Goal: Task Accomplishment & Management: Complete application form

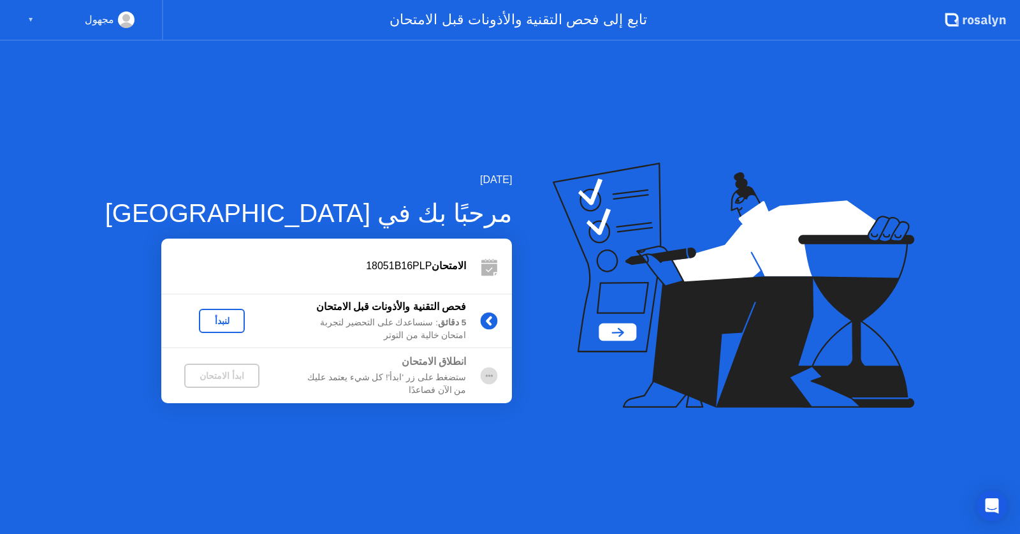
click at [199, 311] on button "لنبدأ" at bounding box center [222, 321] width 46 height 24
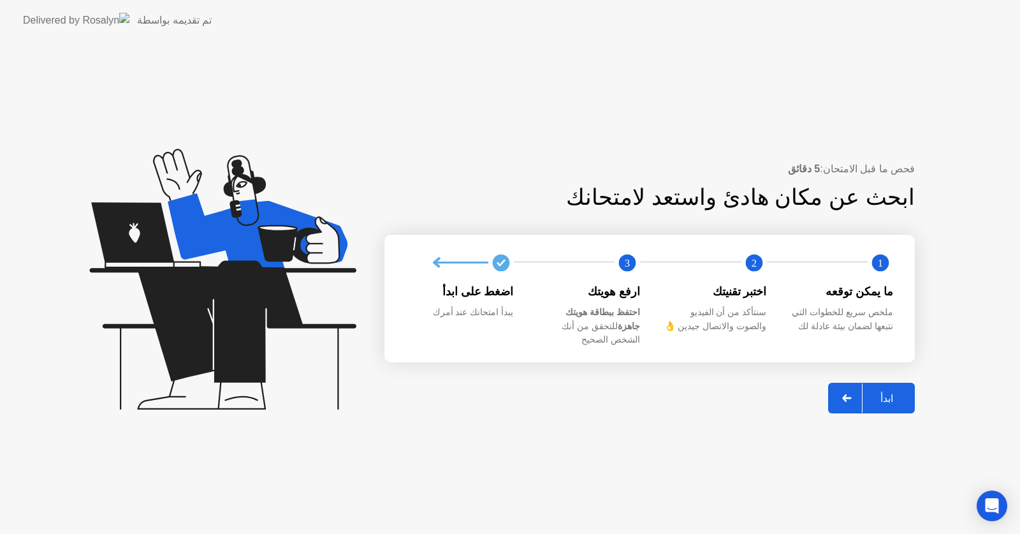
click at [901, 392] on div "ابدأ" at bounding box center [886, 398] width 48 height 12
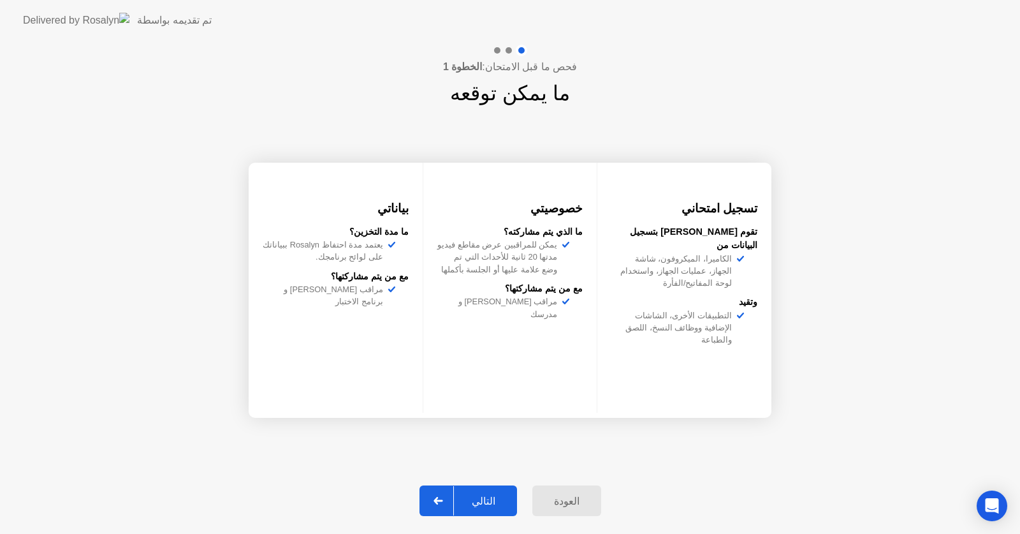
click at [488, 491] on button "التالي" at bounding box center [468, 500] width 98 height 31
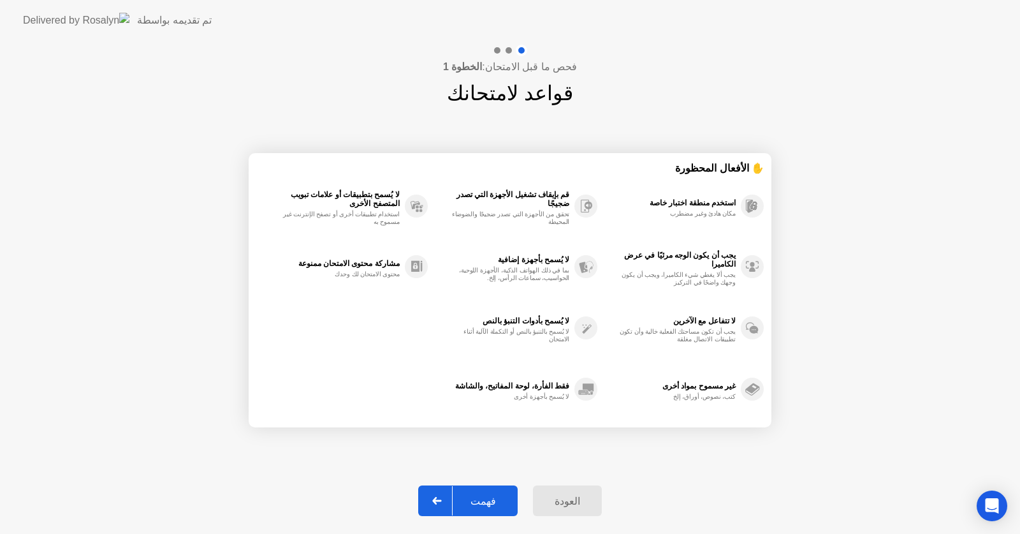
click at [488, 495] on div "فهمت" at bounding box center [483, 501] width 61 height 12
select select "**********"
select select "*******"
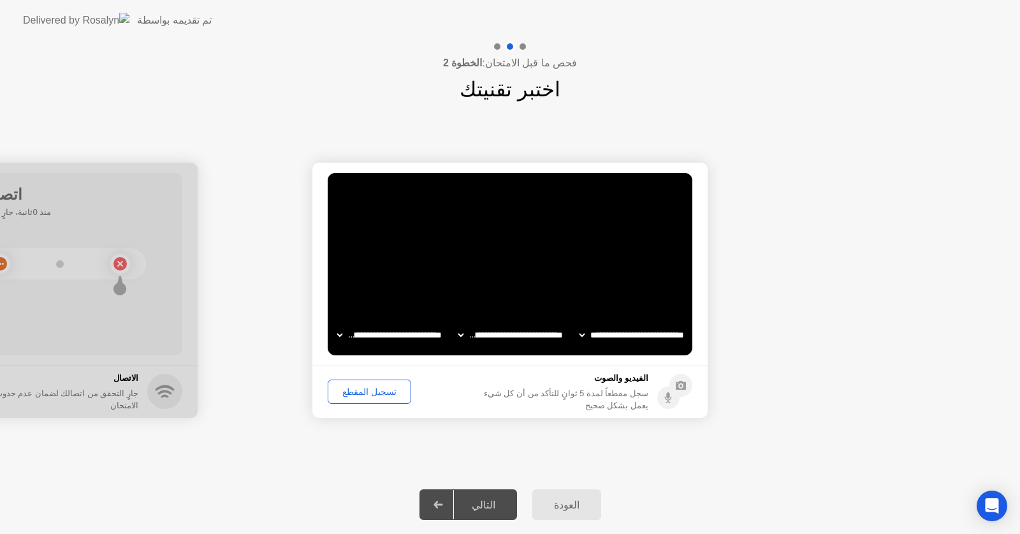
click at [361, 389] on div "تسجيل المقطع" at bounding box center [369, 391] width 75 height 10
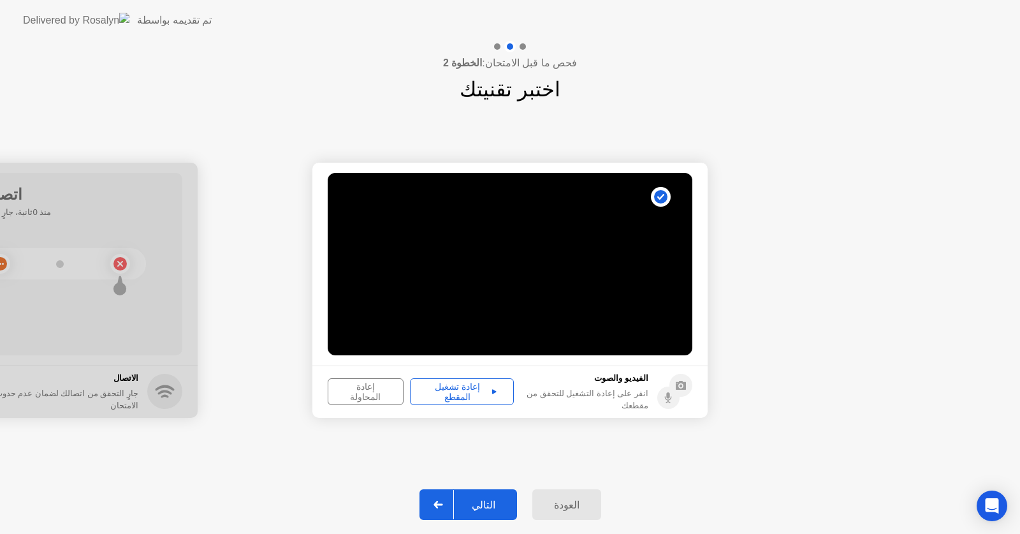
click at [463, 393] on div "إعادة تشغيل المقطع" at bounding box center [461, 391] width 95 height 20
click at [482, 498] on div "التالي" at bounding box center [483, 504] width 59 height 12
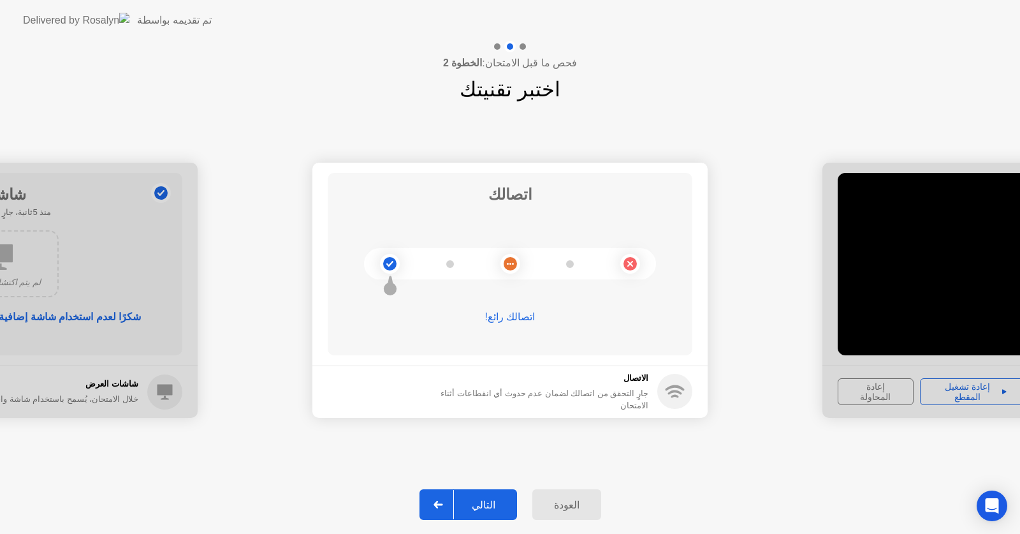
click at [482, 498] on div "التالي" at bounding box center [483, 504] width 59 height 12
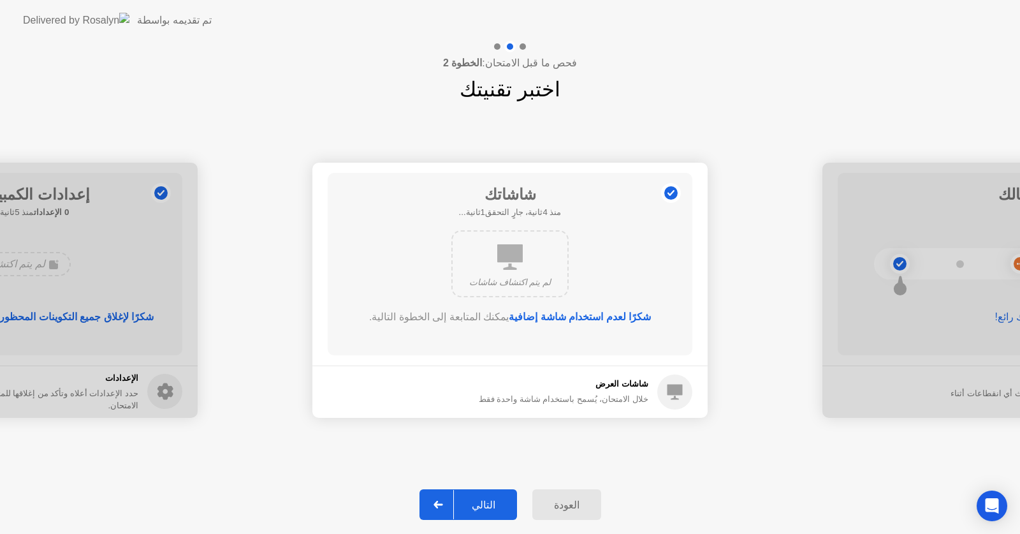
click at [482, 498] on div "التالي" at bounding box center [483, 504] width 59 height 12
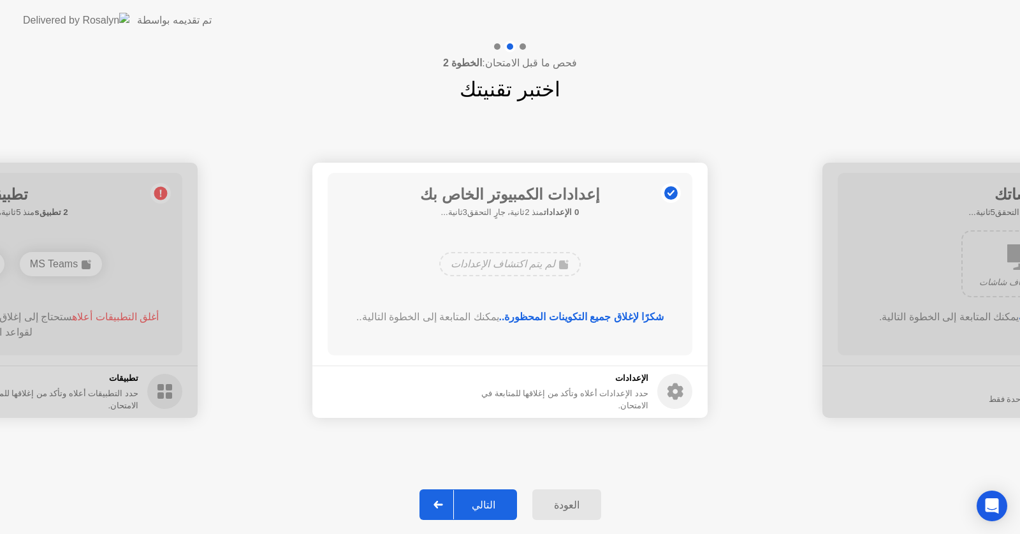
click at [482, 498] on div "التالي" at bounding box center [483, 504] width 59 height 12
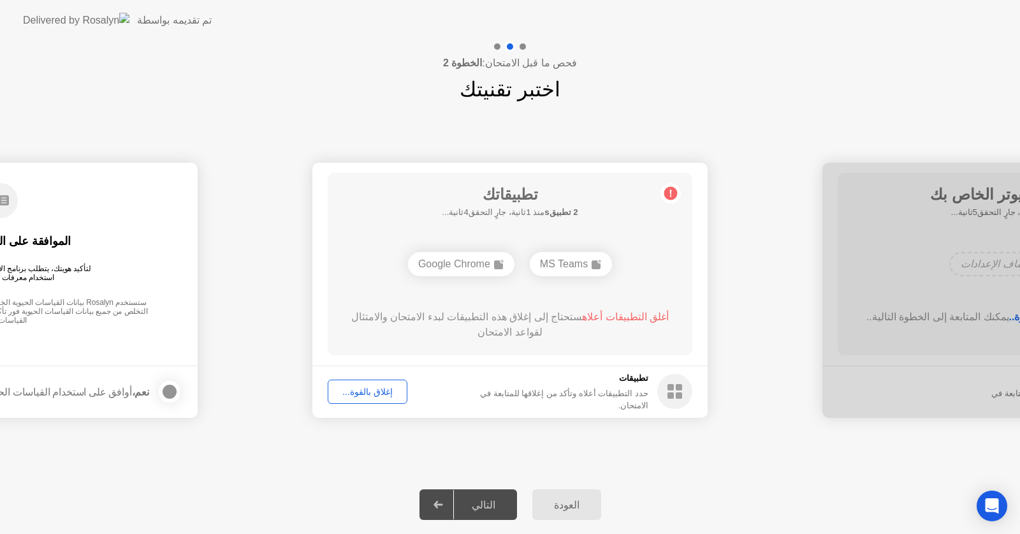
click at [358, 393] on div "إغلاق بالقوة..." at bounding box center [367, 391] width 71 height 10
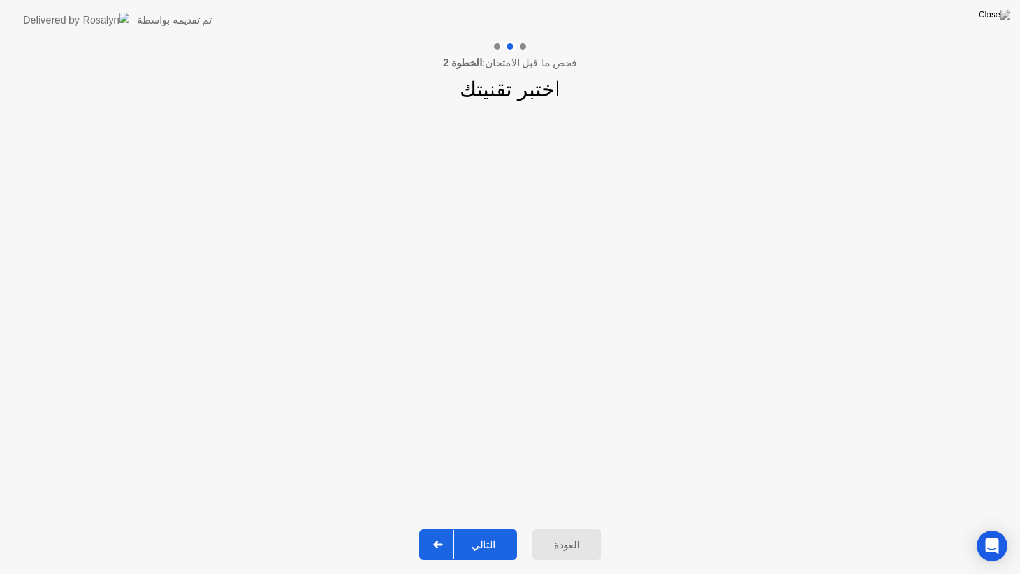
click at [484, 533] on div "التالي" at bounding box center [483, 545] width 59 height 12
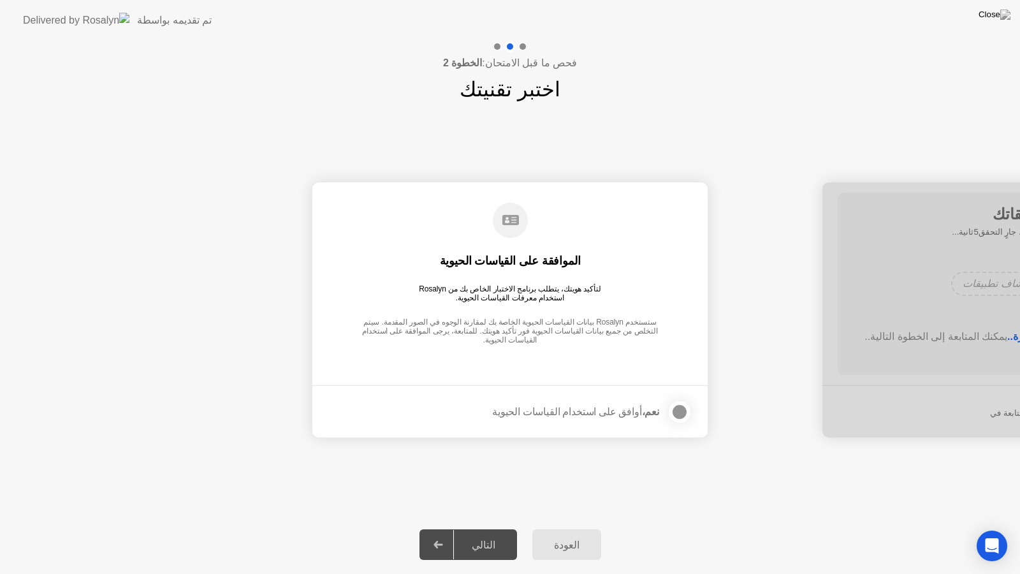
click at [681, 412] on div at bounding box center [679, 411] width 15 height 15
click at [481, 533] on div "التالي" at bounding box center [483, 545] width 59 height 12
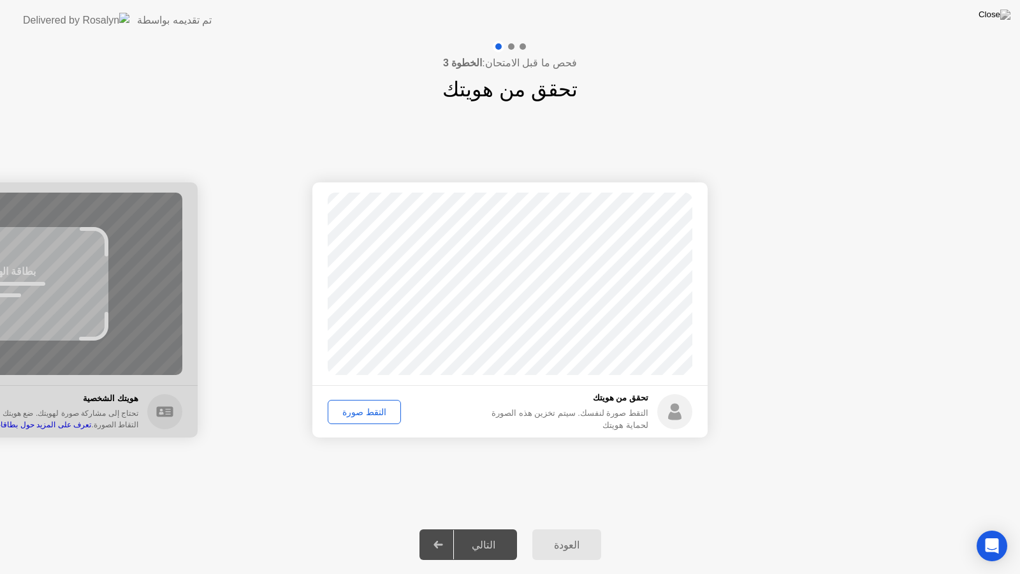
click at [356, 412] on div "التقط صورة" at bounding box center [364, 412] width 64 height 10
click at [482, 533] on div "التالي" at bounding box center [483, 545] width 59 height 12
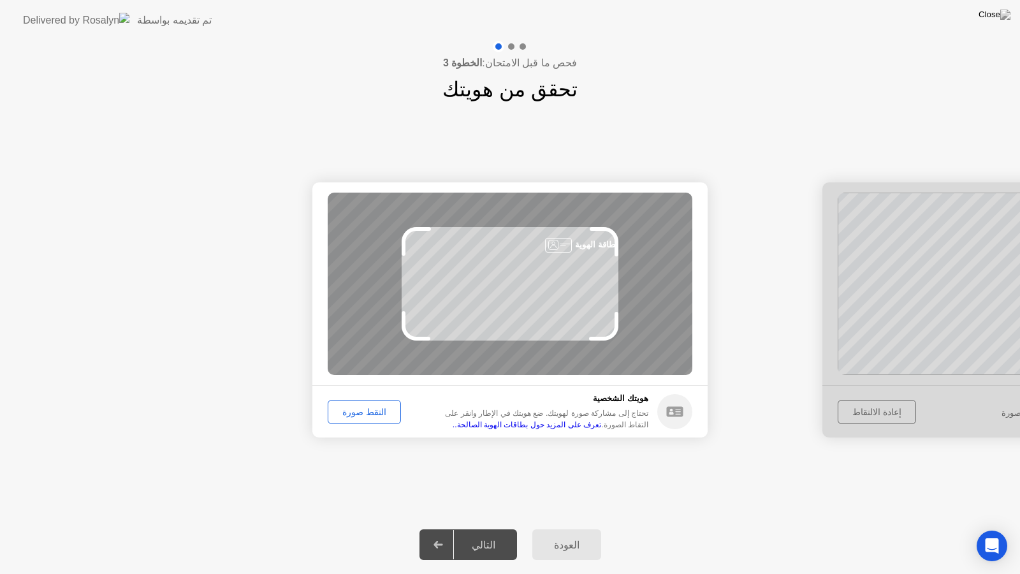
click at [364, 413] on div "التقط صورة" at bounding box center [364, 412] width 64 height 10
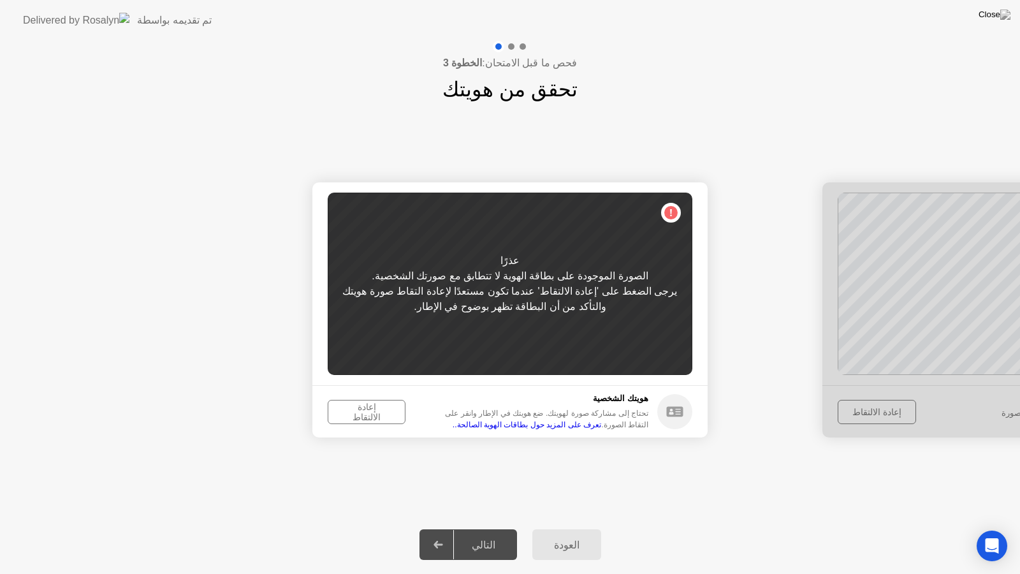
click at [377, 416] on div "إعادة الالتقاط" at bounding box center [366, 412] width 69 height 20
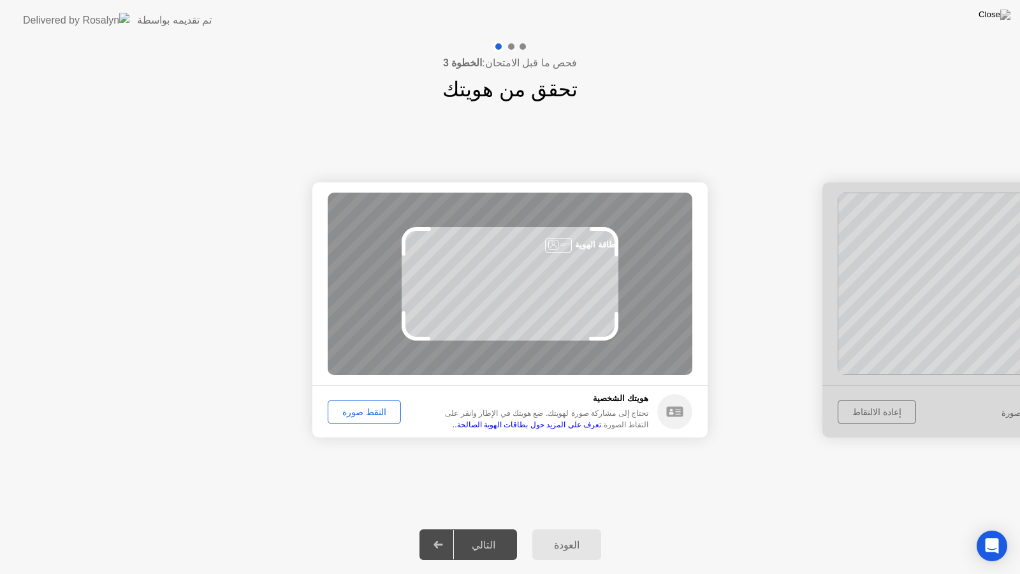
click at [377, 416] on div "التقط صورة" at bounding box center [364, 412] width 64 height 10
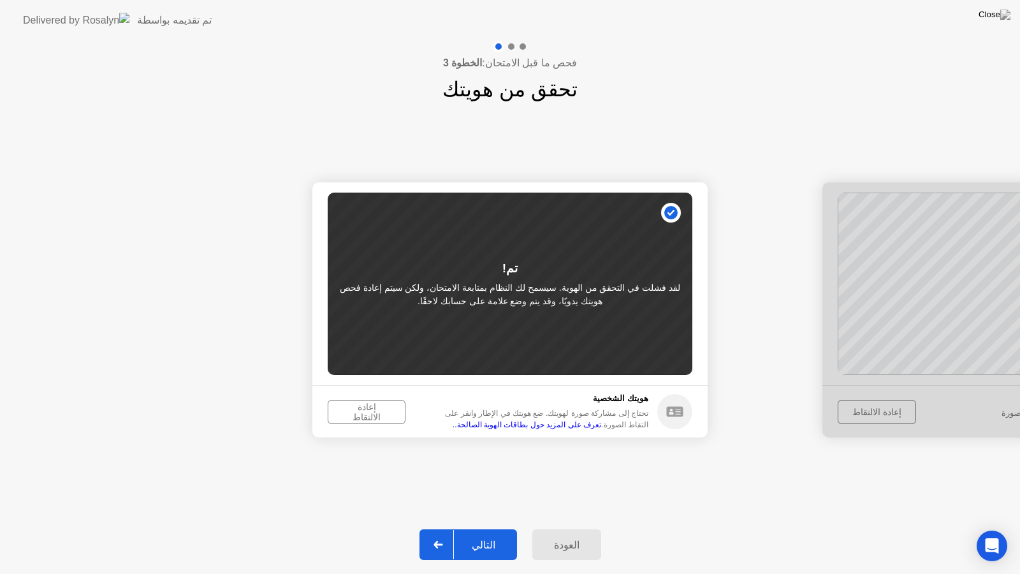
click at [490, 533] on div "التالي" at bounding box center [483, 545] width 59 height 12
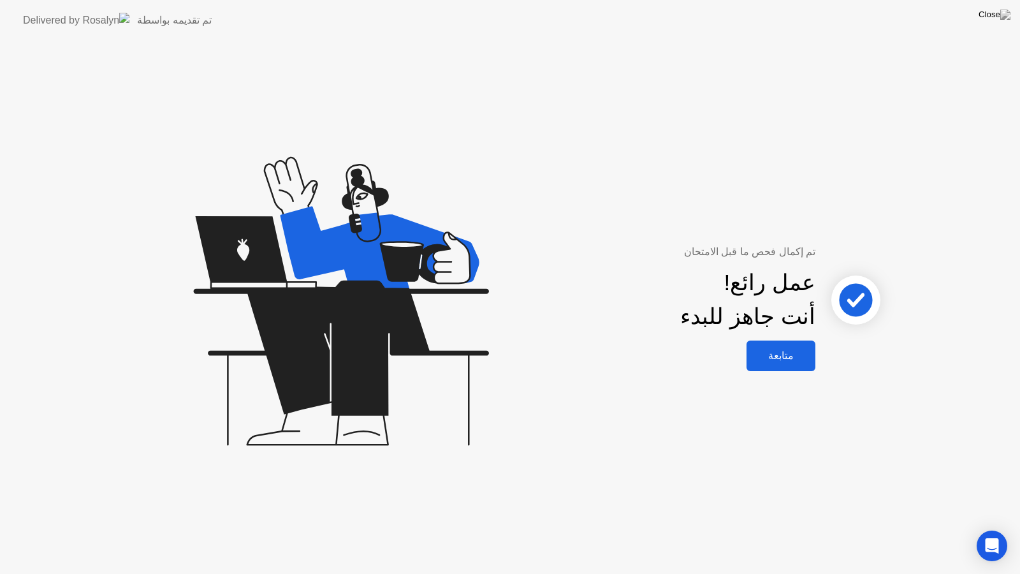
click at [784, 352] on div "متابعة" at bounding box center [780, 355] width 61 height 12
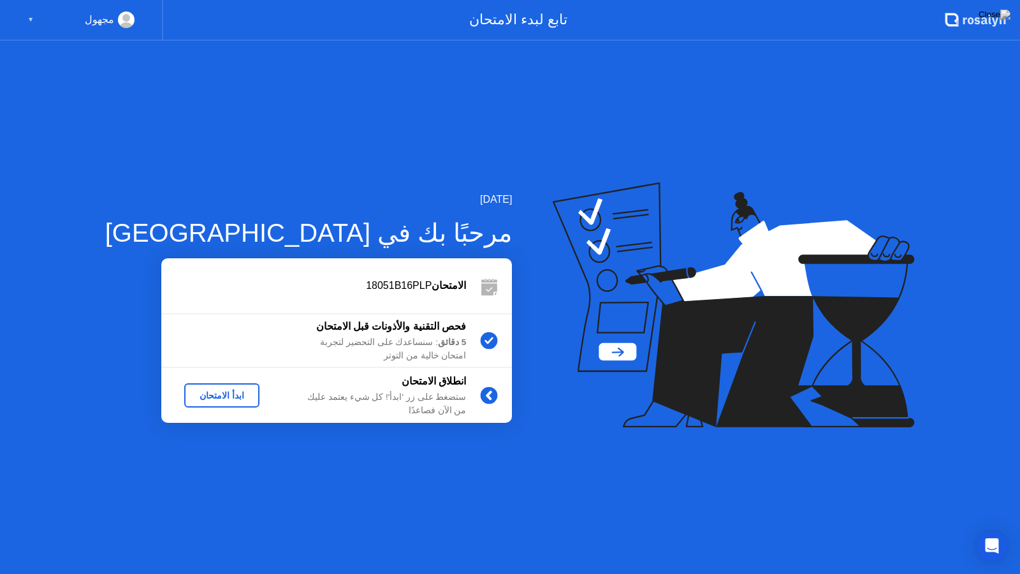
click at [190, 393] on div "ابدأ الامتحان" at bounding box center [221, 395] width 65 height 10
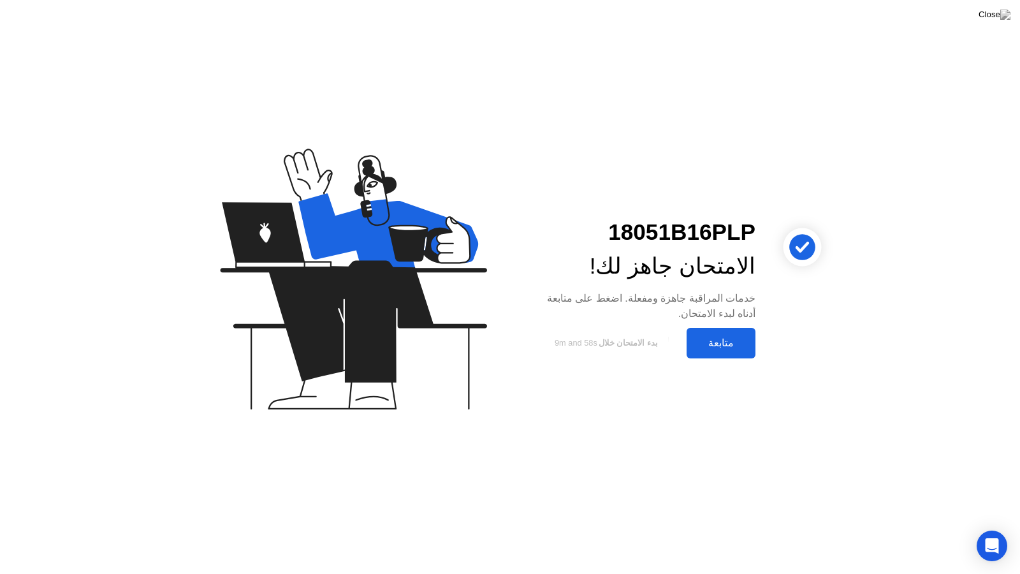
click at [739, 347] on div "متابعة" at bounding box center [720, 343] width 61 height 12
